Goal: Information Seeking & Learning: Learn about a topic

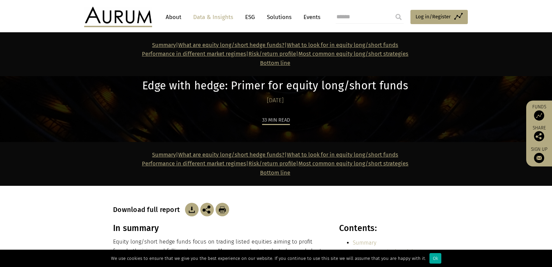
scroll to position [4623, 0]
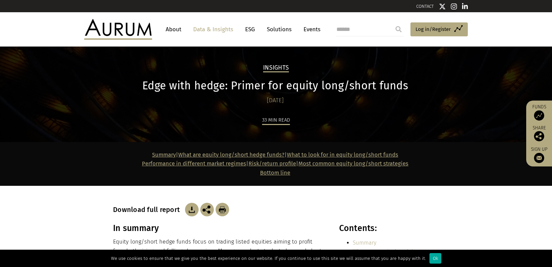
scroll to position [4623, 0]
